Goal: Navigation & Orientation: Go to known website

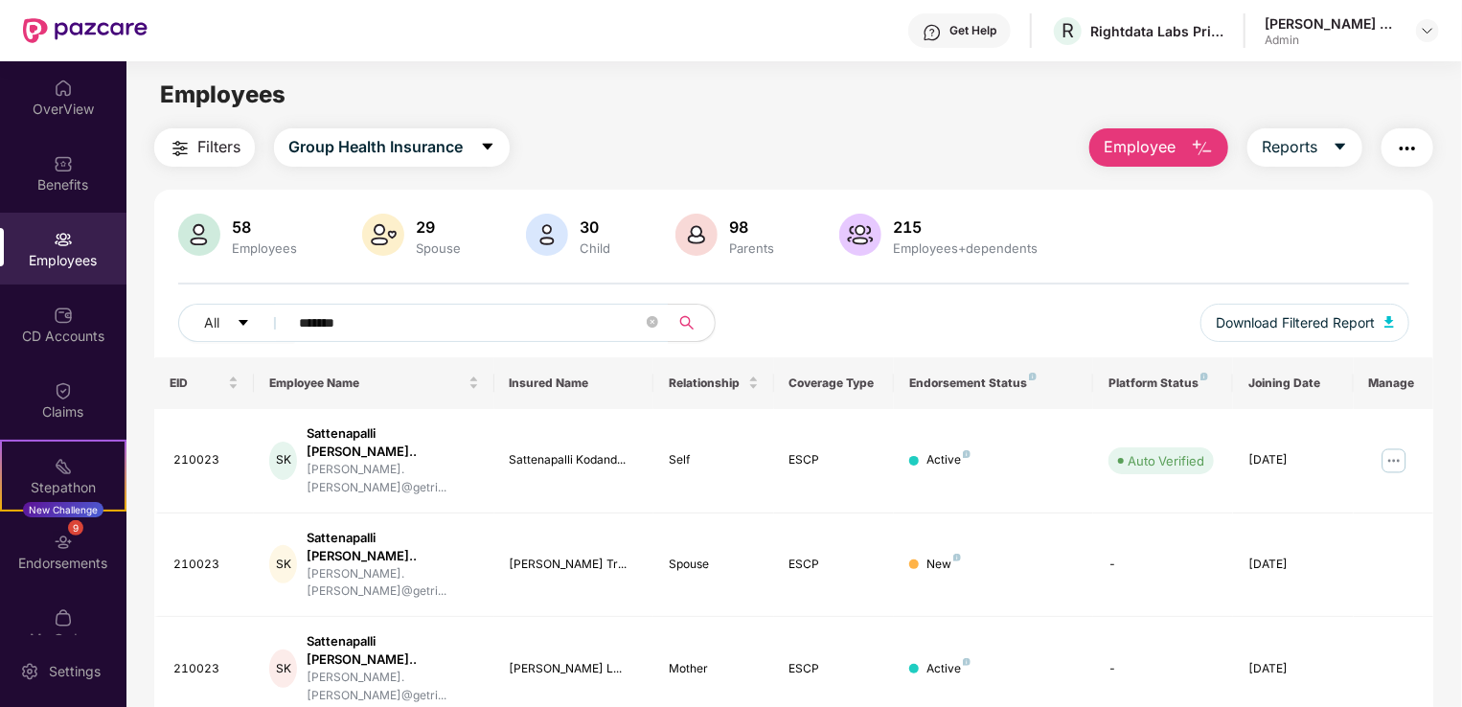
scroll to position [61, 0]
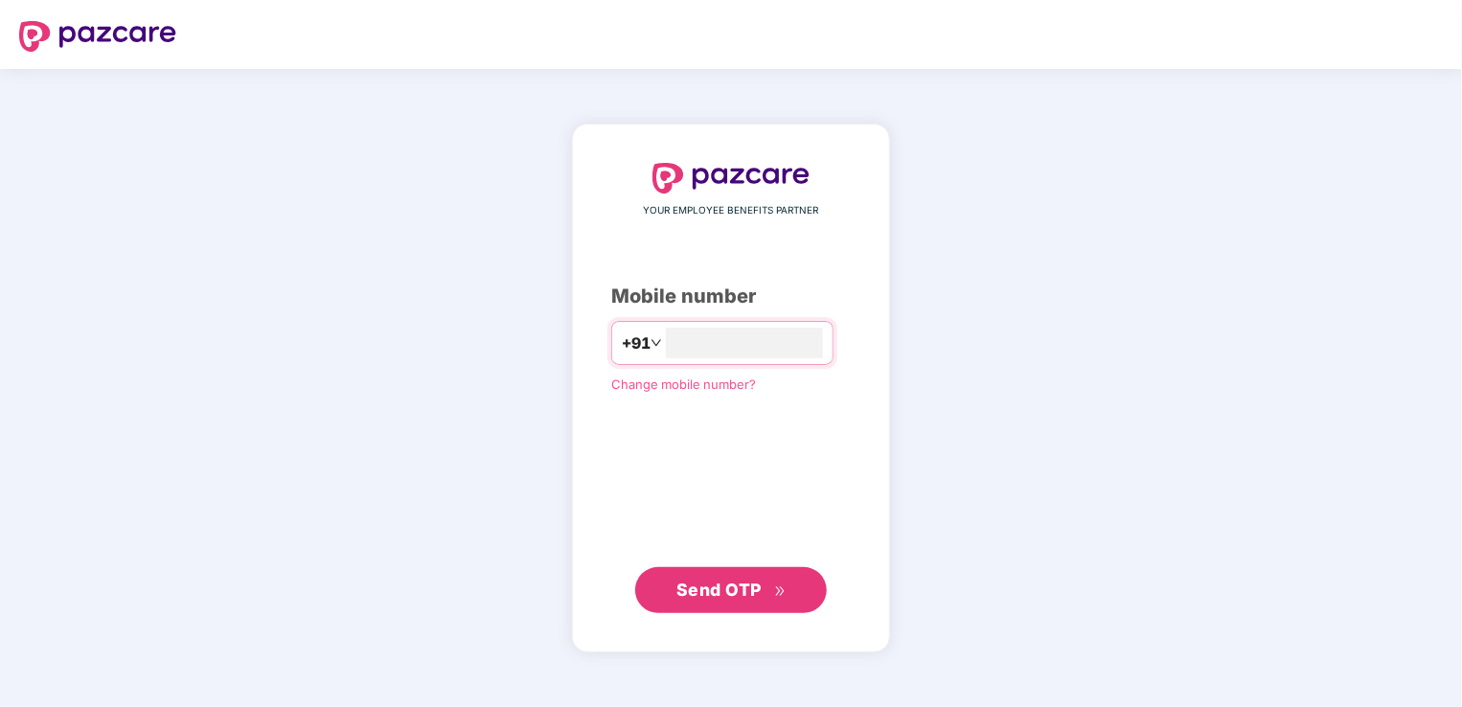
type input "**********"
click at [746, 590] on span "Send OTP" at bounding box center [718, 589] width 85 height 20
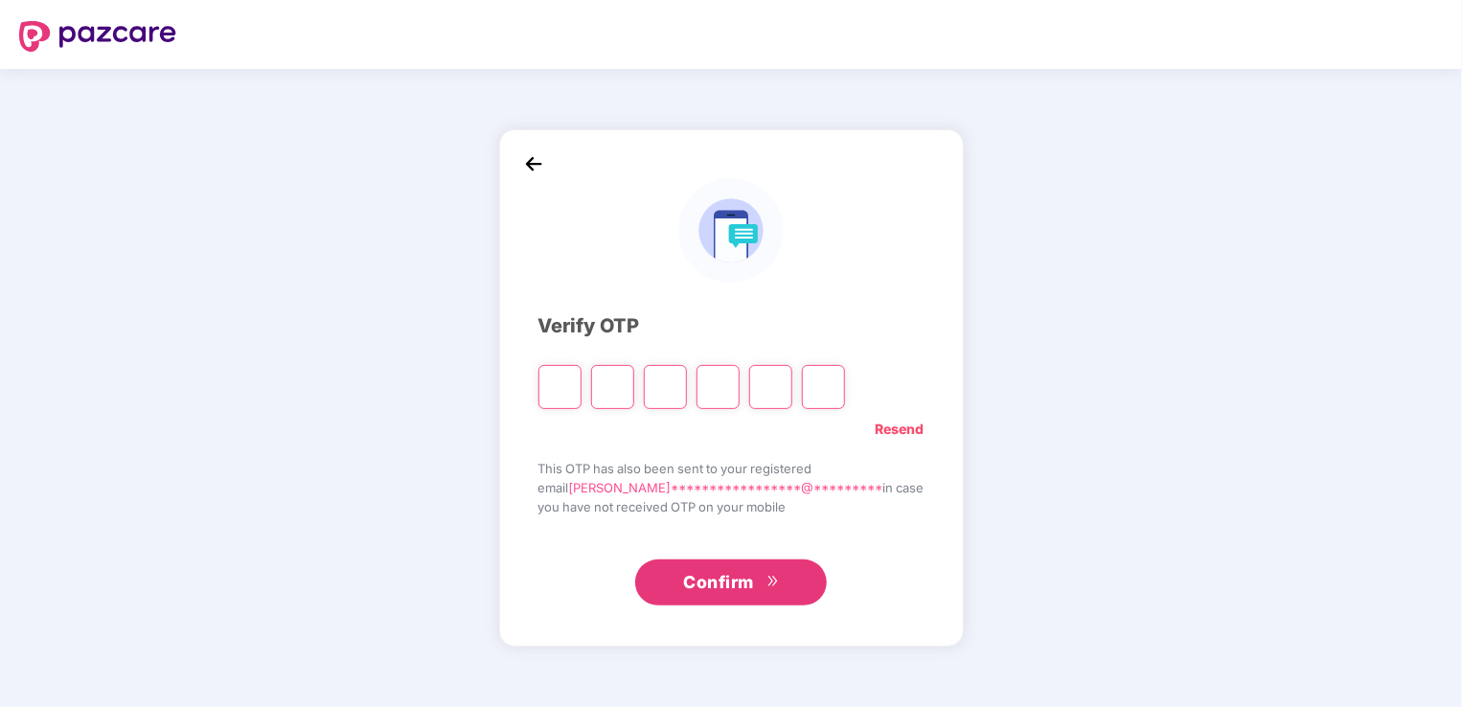
type input "*"
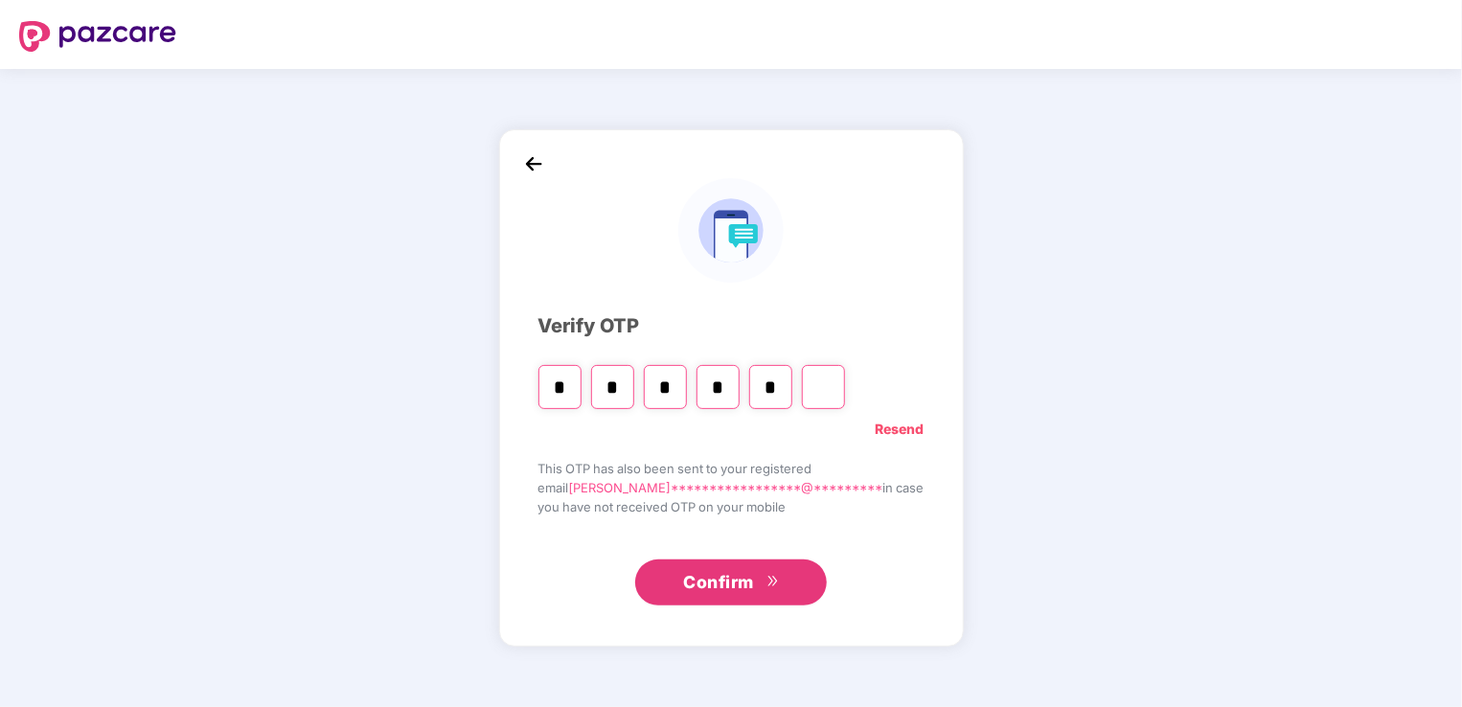
type input "*"
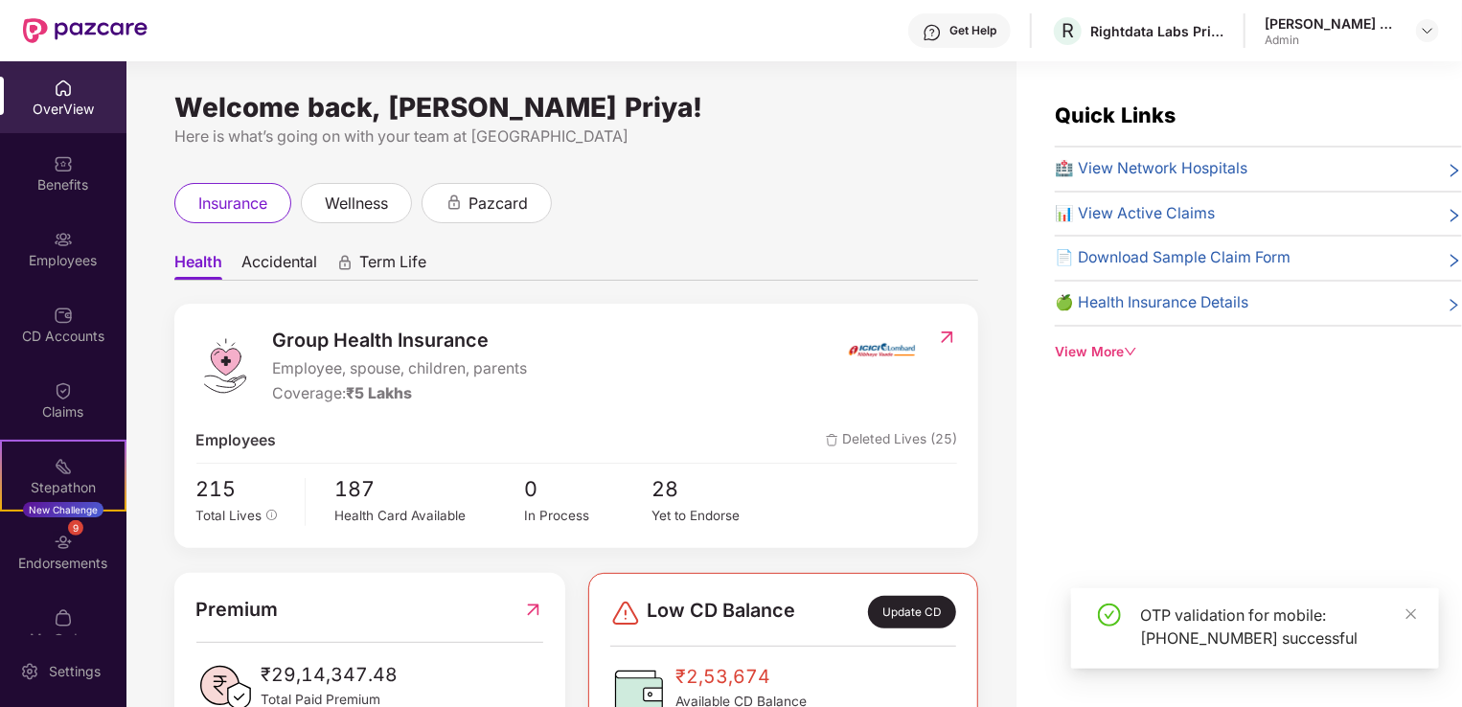
click at [1403, 616] on div "OTP validation for mobile: [PHONE_NUMBER] successful" at bounding box center [1278, 627] width 276 height 46
click at [1414, 614] on icon "close" at bounding box center [1411, 613] width 13 height 13
